Goal: Task Accomplishment & Management: Use online tool/utility

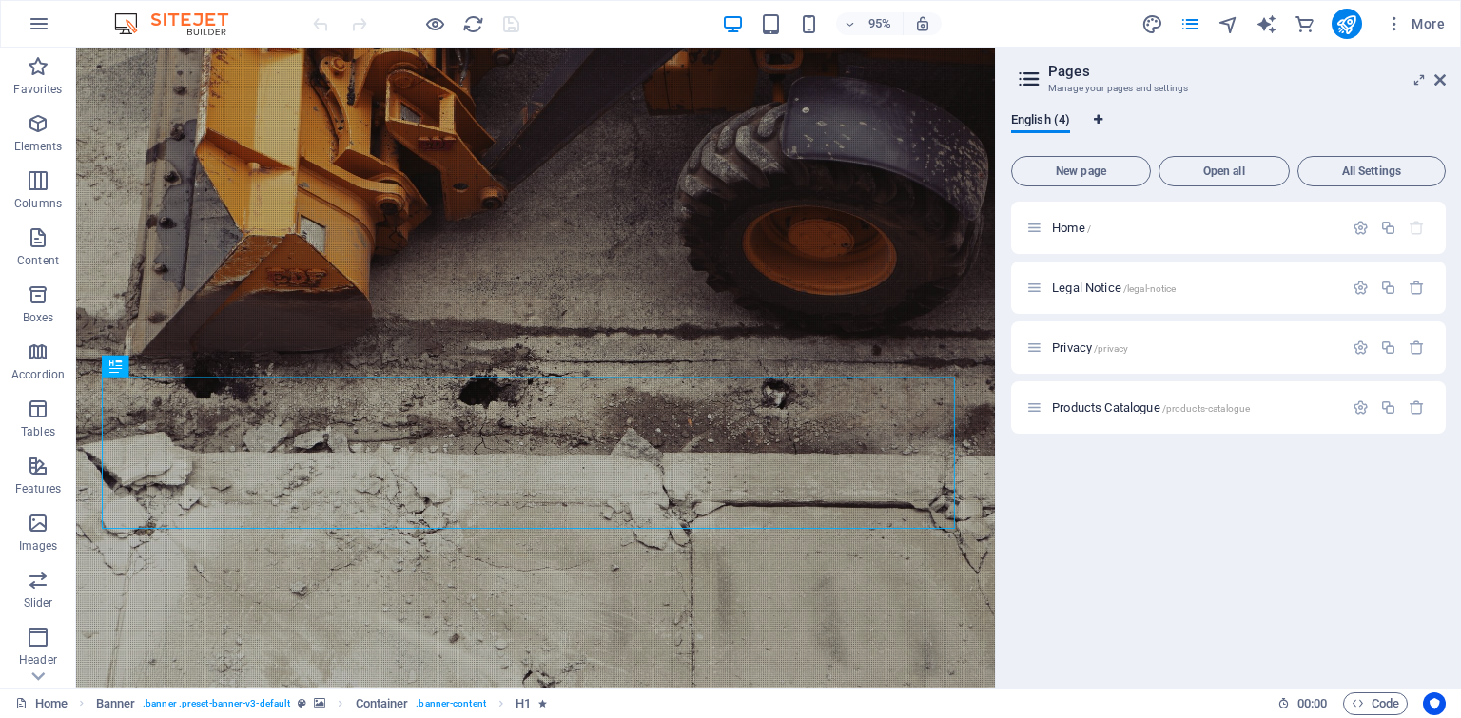
click at [1097, 119] on icon "Language Tabs" at bounding box center [1098, 119] width 9 height 11
select select "41"
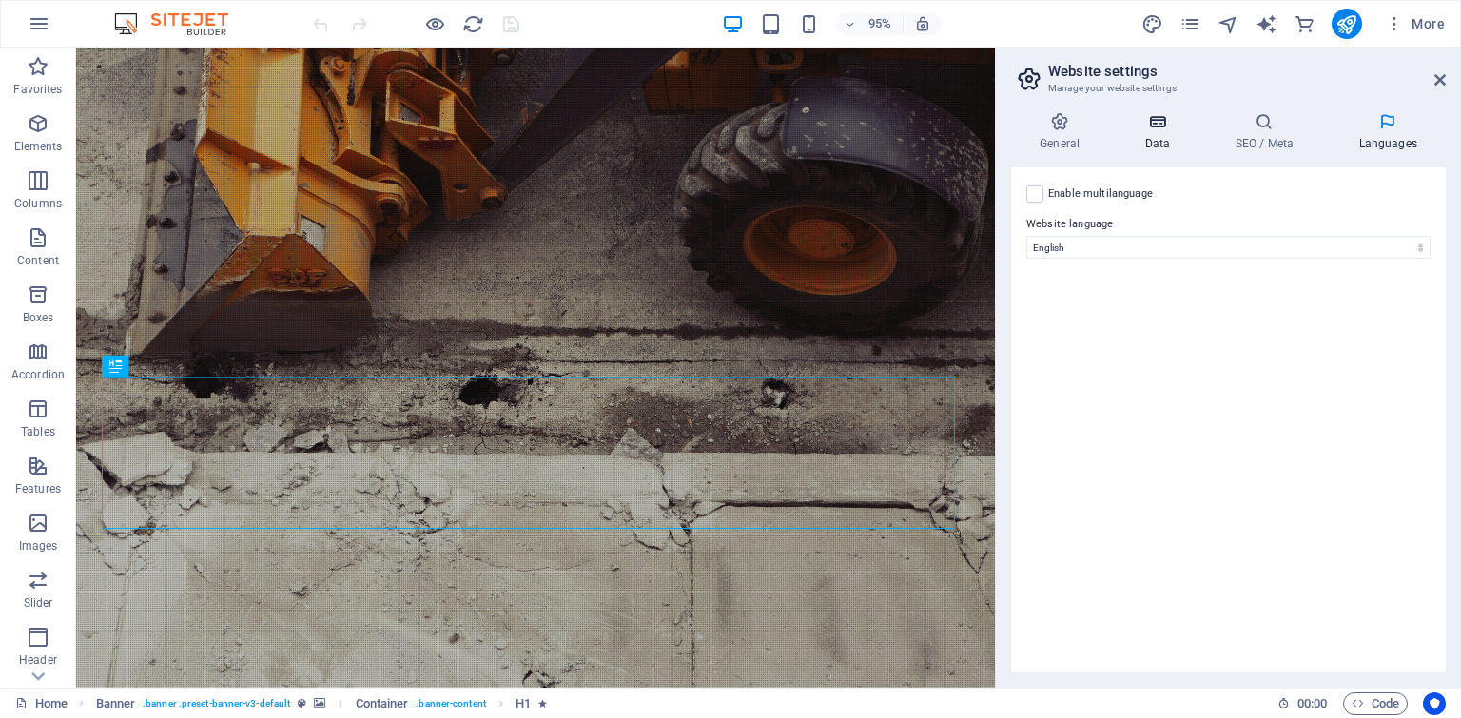
click at [1140, 118] on icon at bounding box center [1156, 121] width 83 height 19
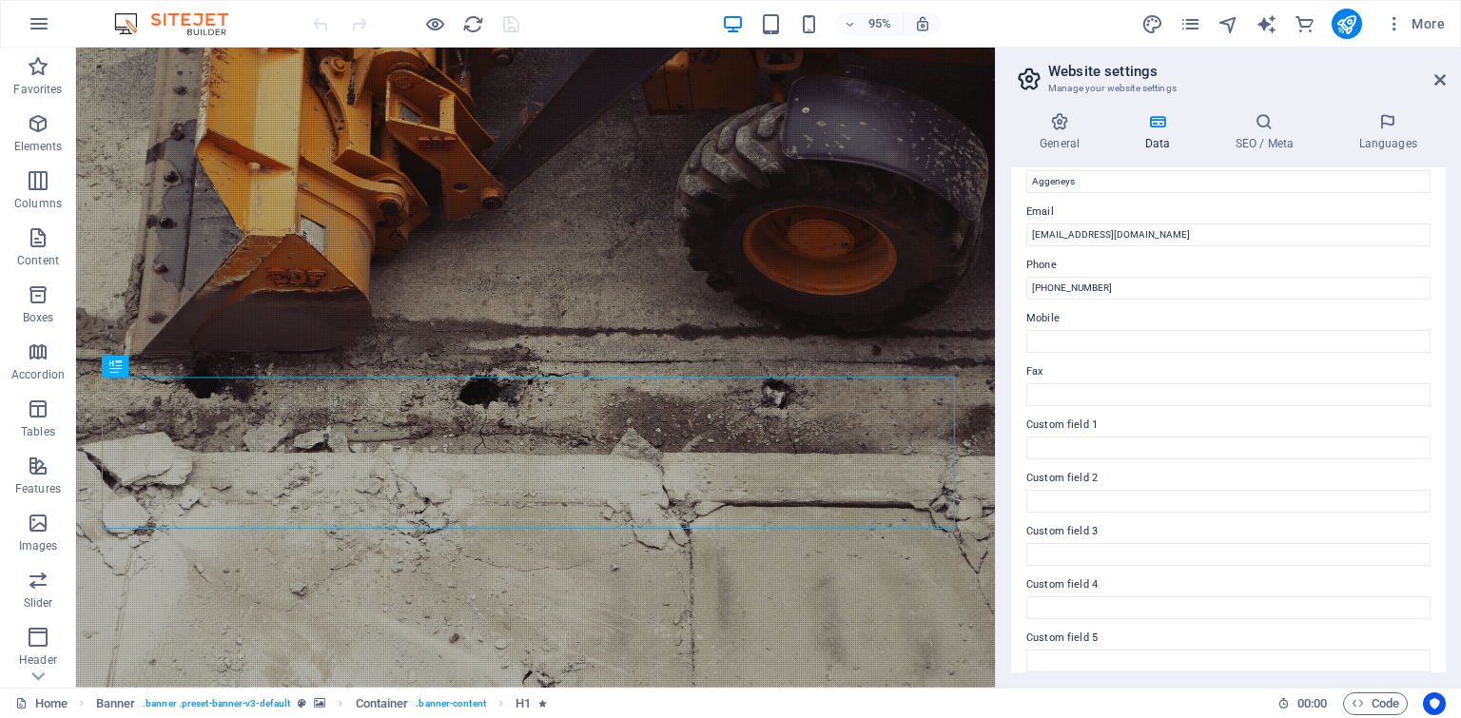
scroll to position [380, 0]
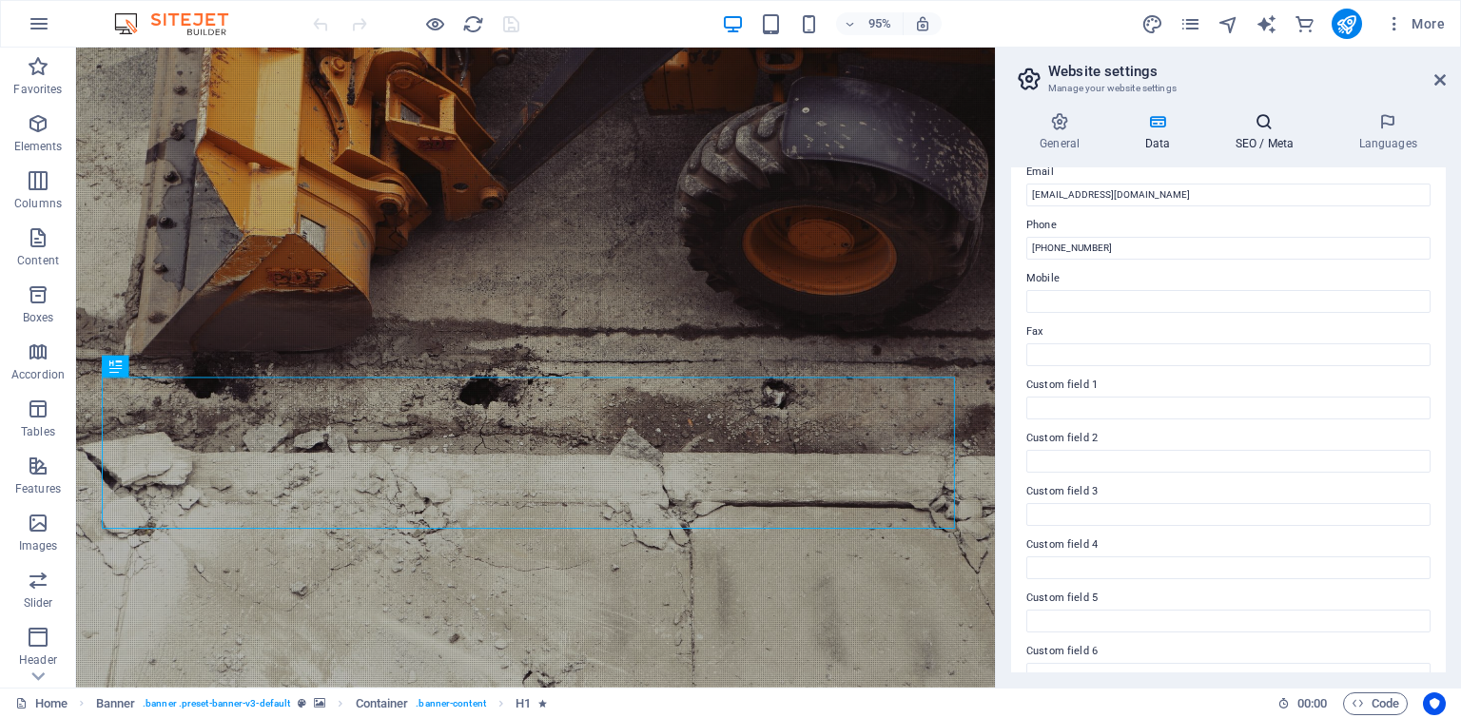
click at [1257, 114] on icon at bounding box center [1264, 121] width 116 height 19
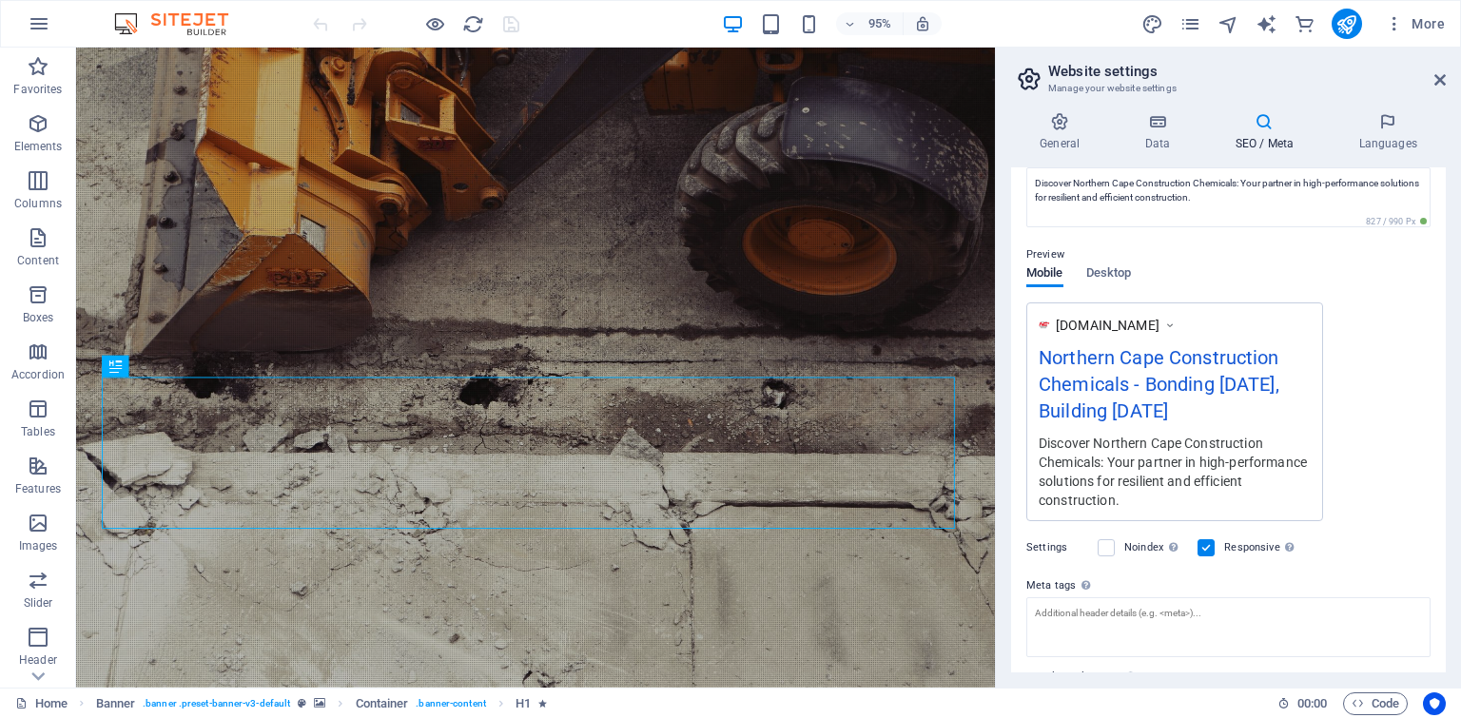
scroll to position [303, 0]
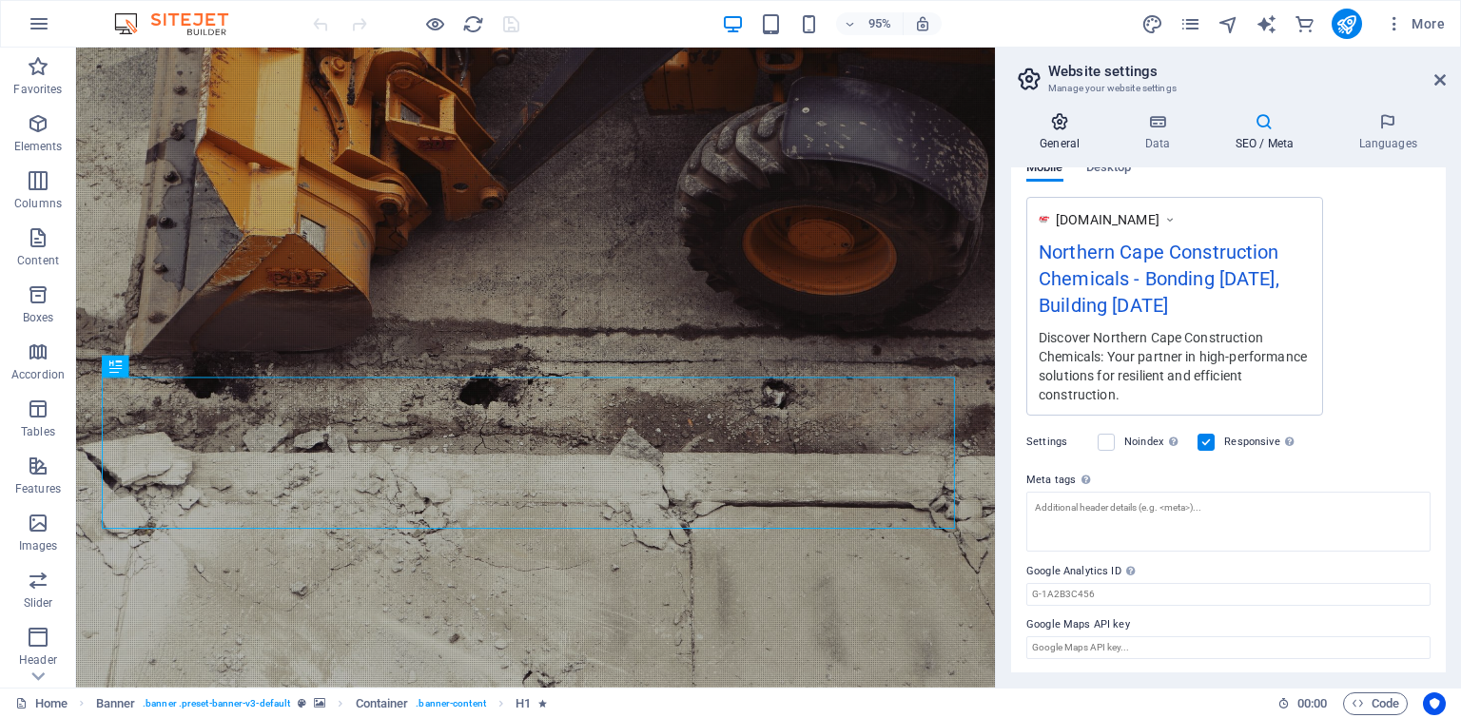
click at [1066, 132] on h4 "General" at bounding box center [1063, 132] width 105 height 40
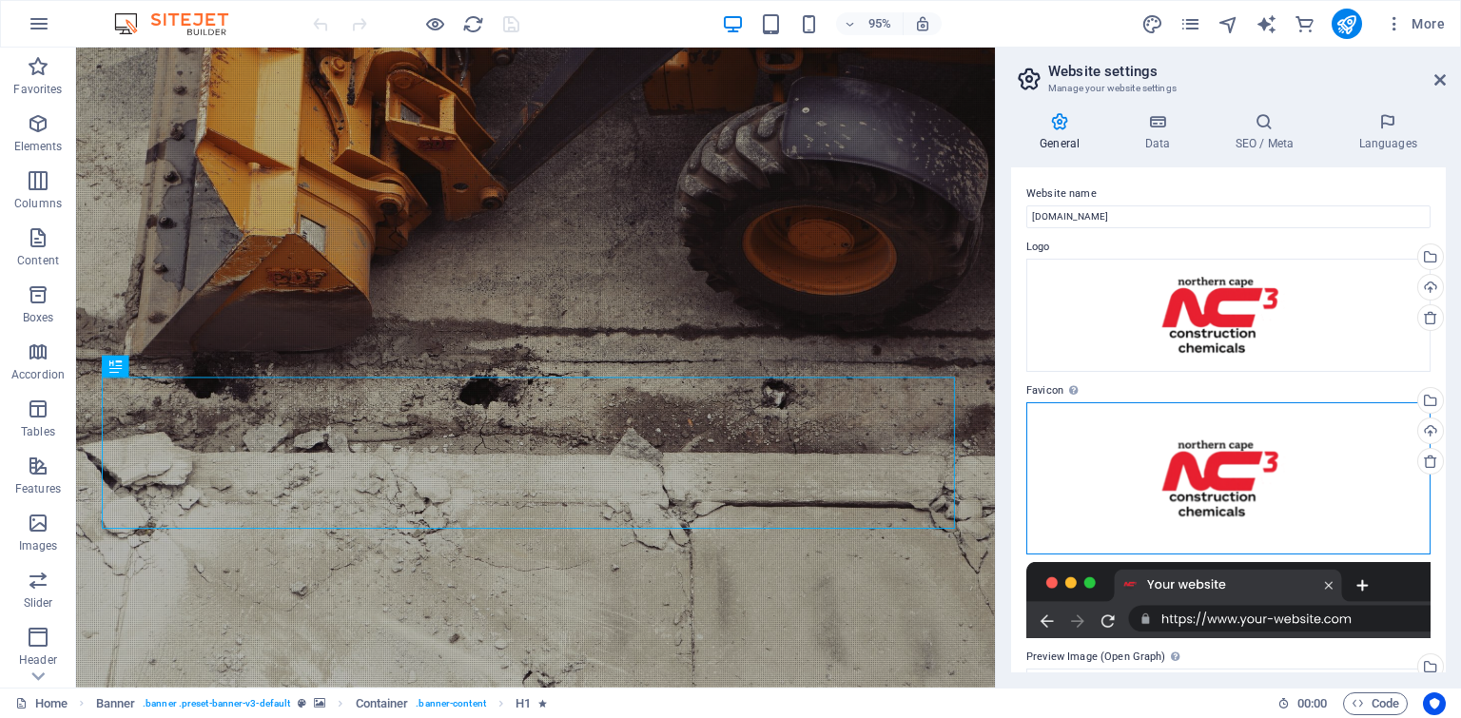
click at [1200, 447] on div "Drag files here, click to choose files or select files from Files or our free s…" at bounding box center [1228, 478] width 404 height 152
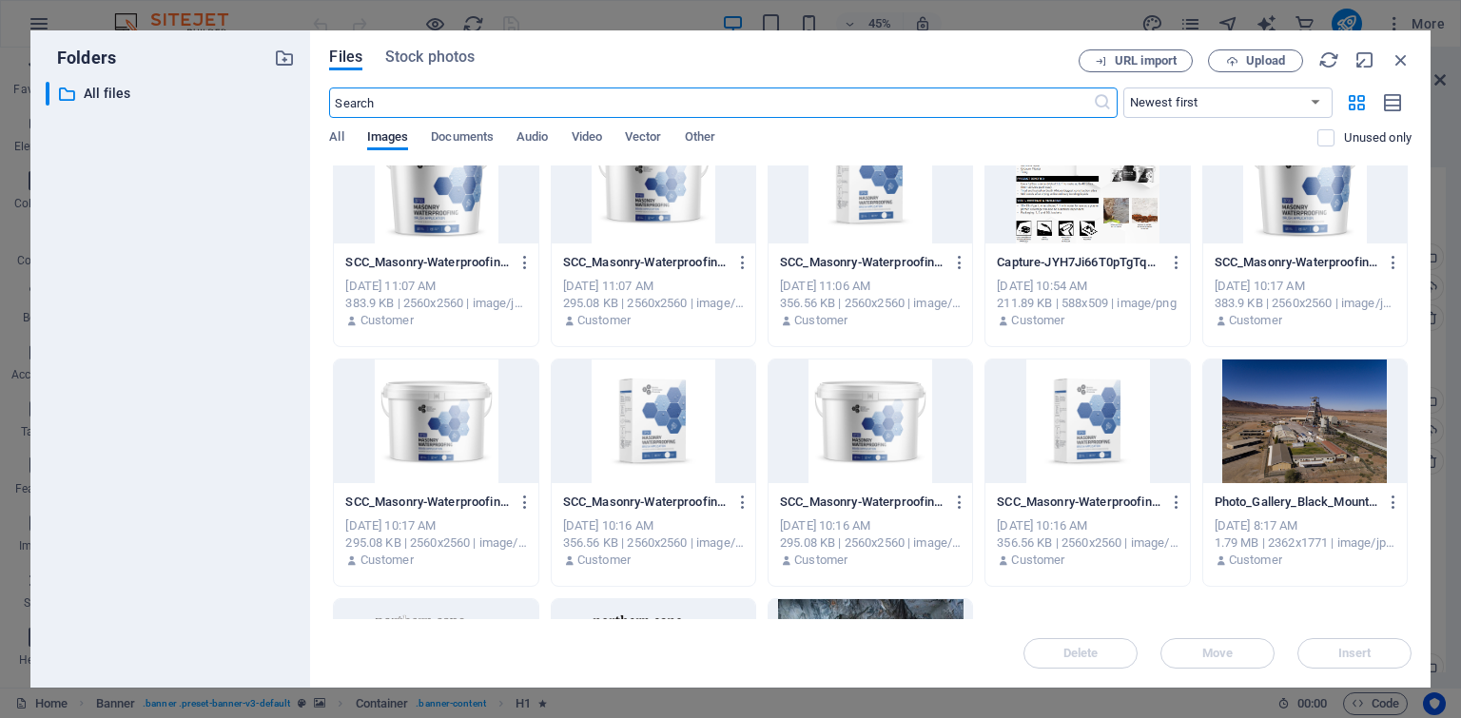
scroll to position [494, 0]
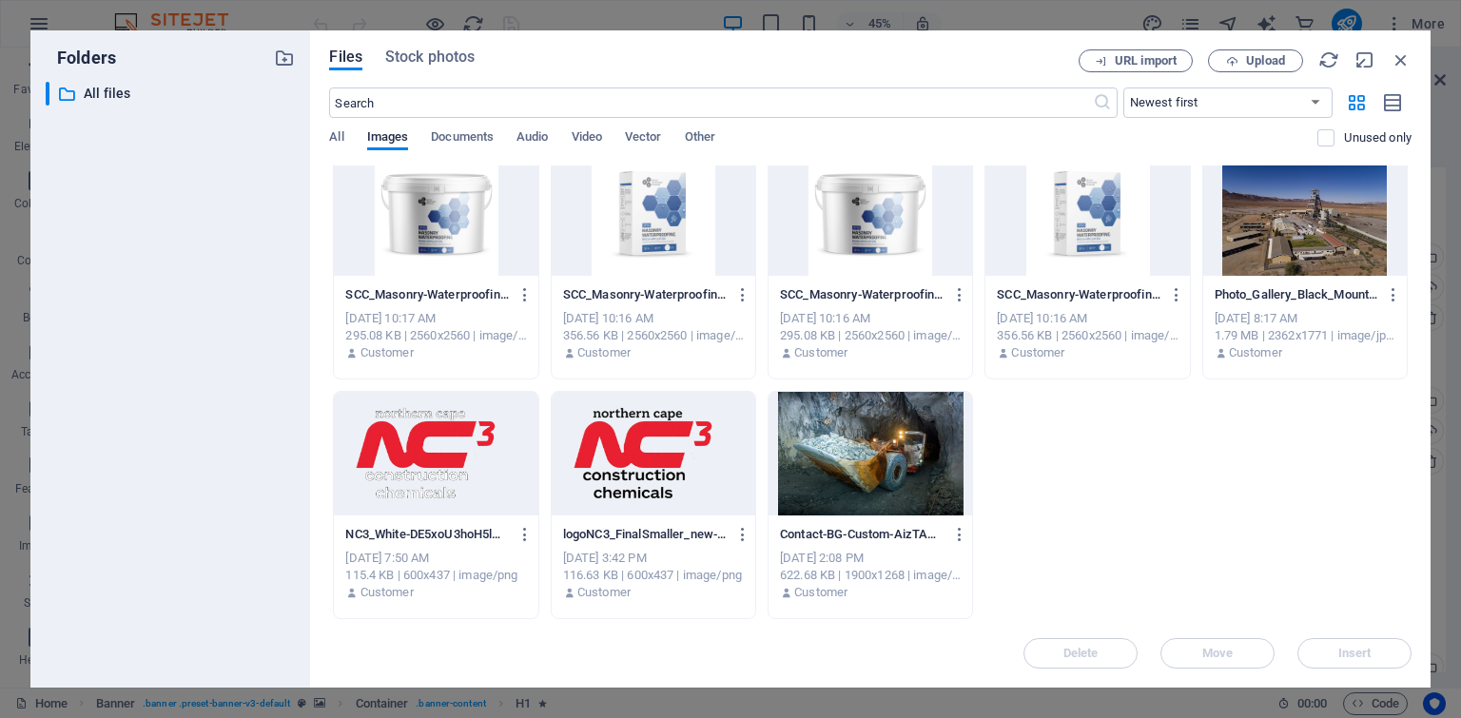
click at [688, 419] on div at bounding box center [653, 454] width 203 height 124
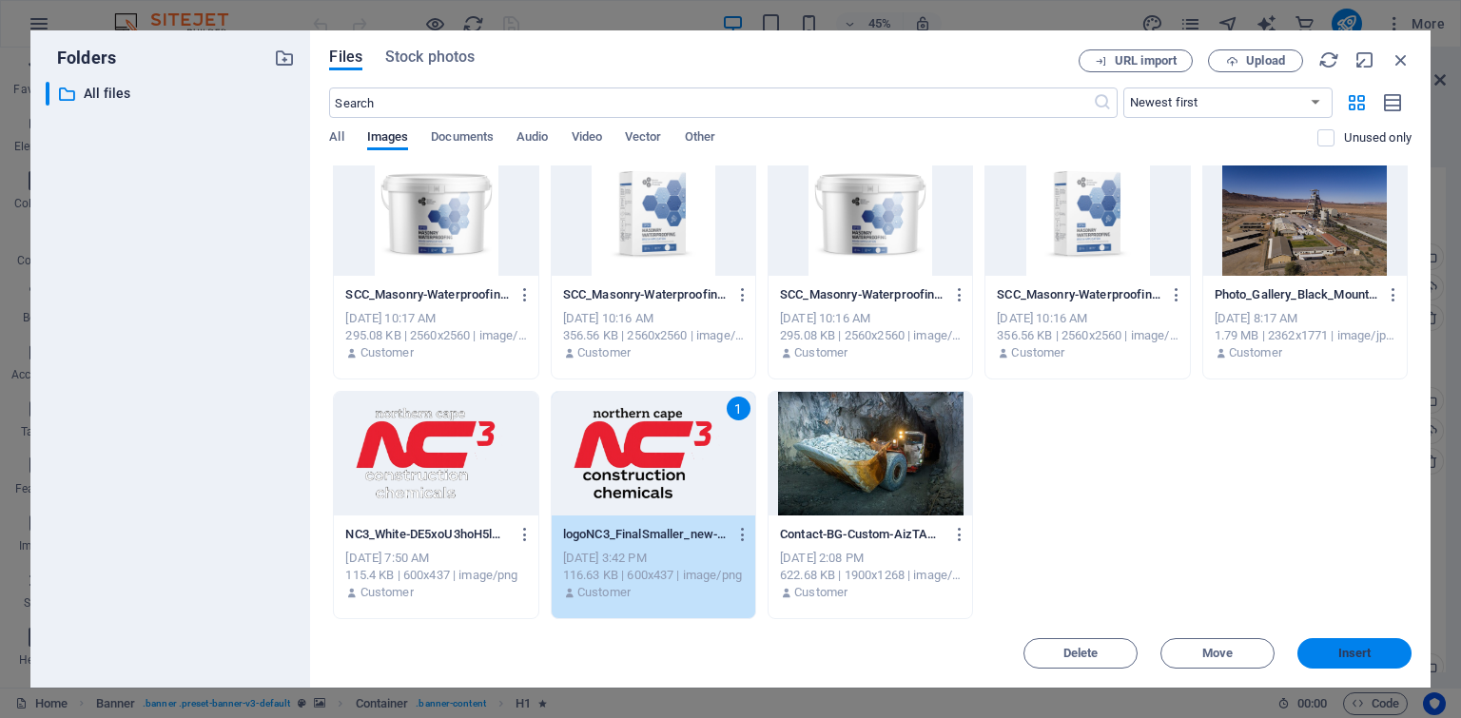
click at [1362, 659] on span "Insert" at bounding box center [1354, 653] width 33 height 11
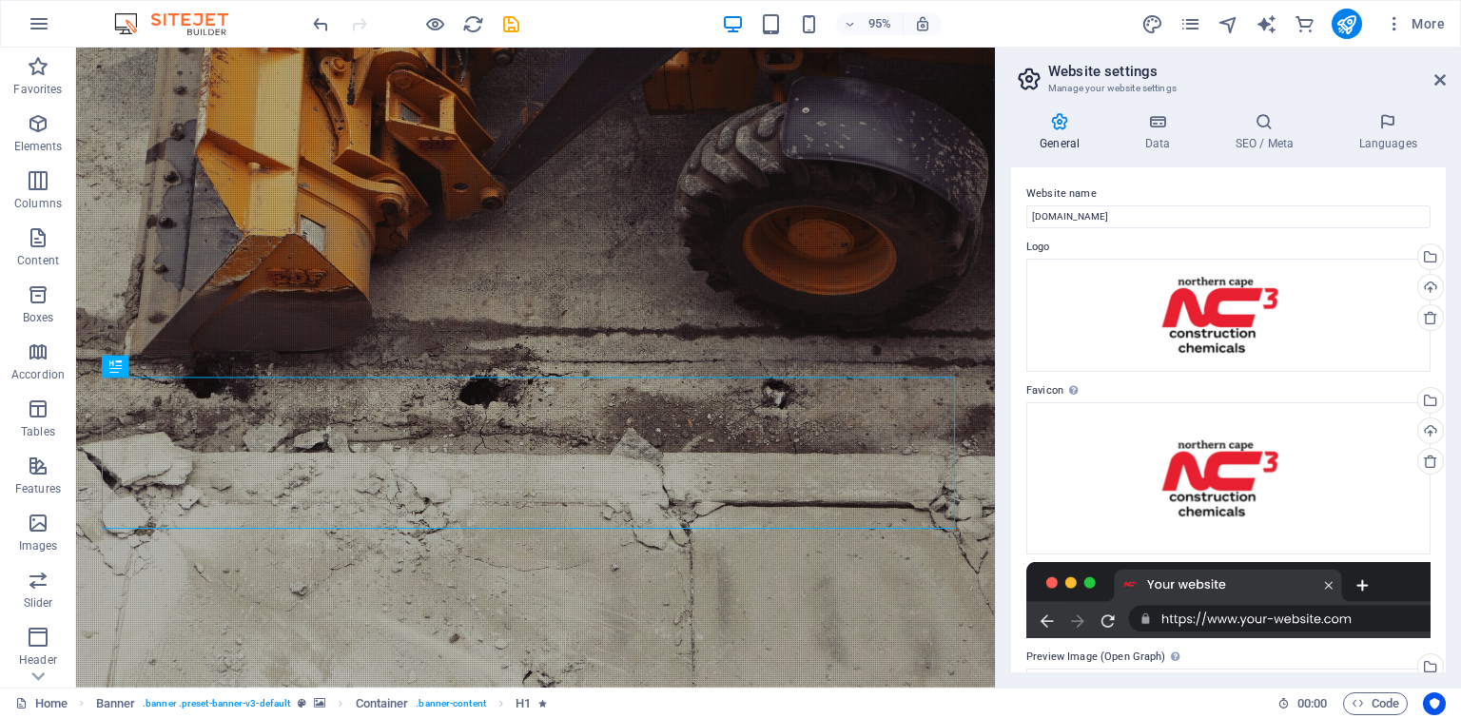
click at [639, 22] on div "95% More" at bounding box center [880, 24] width 1143 height 30
click at [513, 24] on icon "save" at bounding box center [511, 24] width 22 height 22
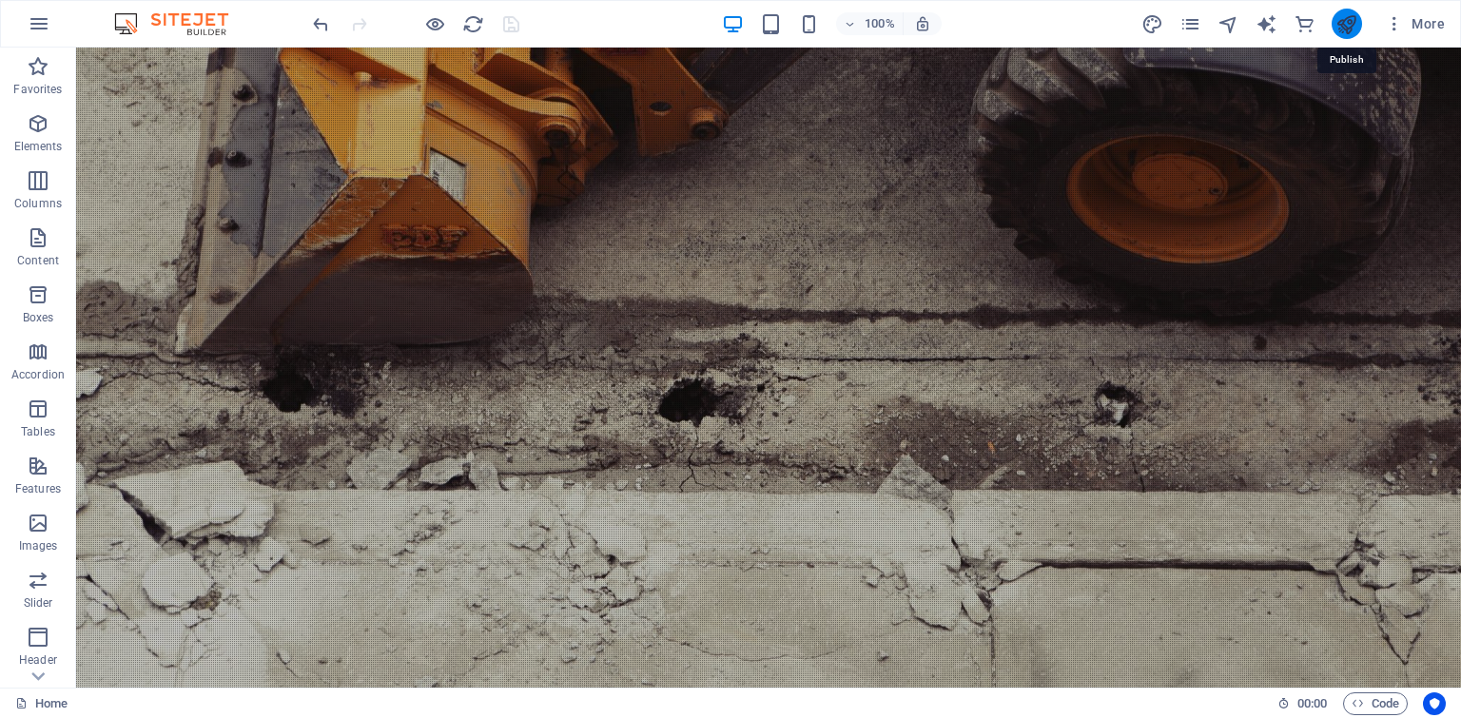
click at [1336, 22] on icon "publish" at bounding box center [1346, 24] width 22 height 22
